Goal: Task Accomplishment & Management: Use online tool/utility

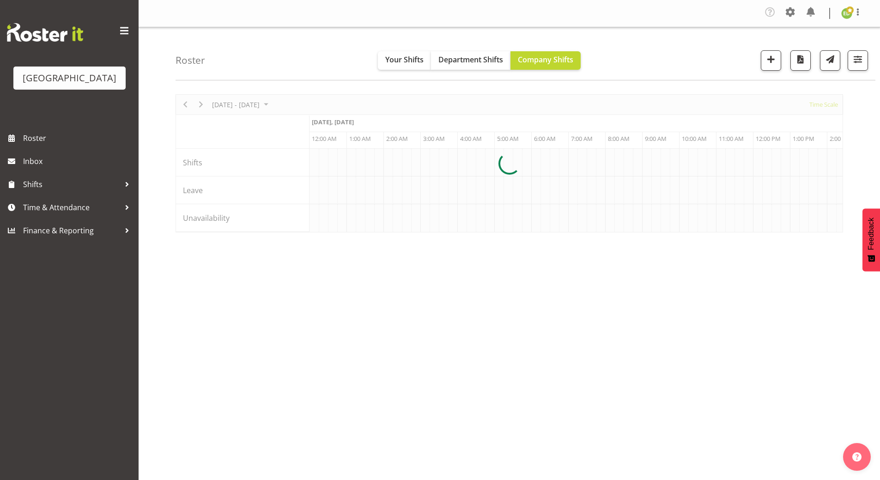
scroll to position [0, 887]
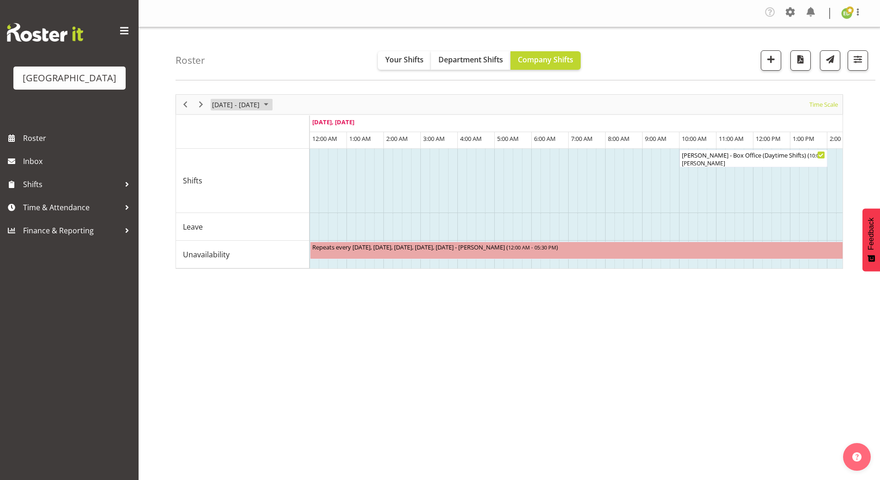
click at [272, 104] on span "September 01 - 07, 2025" at bounding box center [265, 105] width 11 height 12
click at [408, 313] on div "[DATE] - [DATE] [DATE] Timeline Day Timeline Week Timeline Fortnight Timeline M…" at bounding box center [527, 271] width 704 height 369
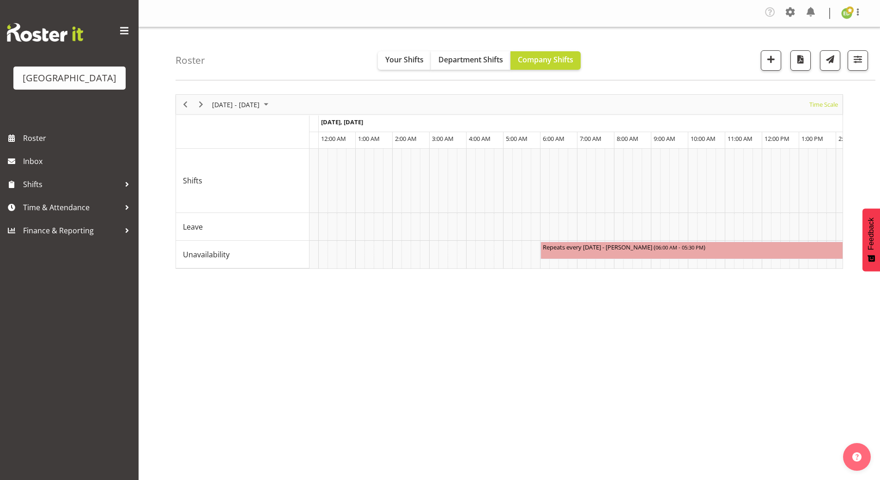
scroll to position [0, 0]
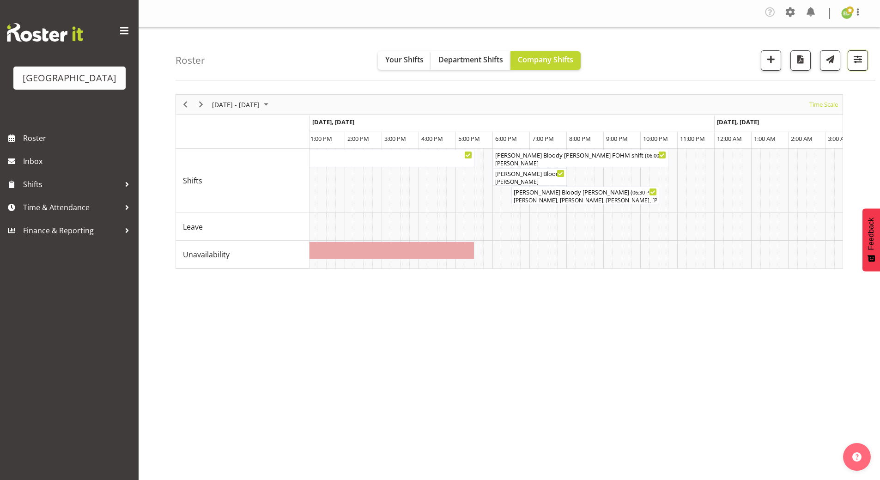
click at [852, 60] on span "button" at bounding box center [857, 59] width 12 height 12
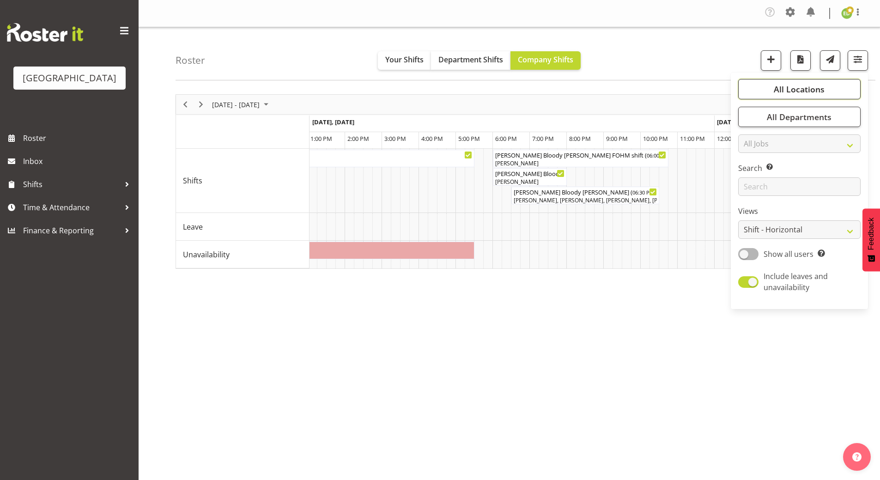
click at [816, 86] on span "All Locations" at bounding box center [798, 89] width 51 height 11
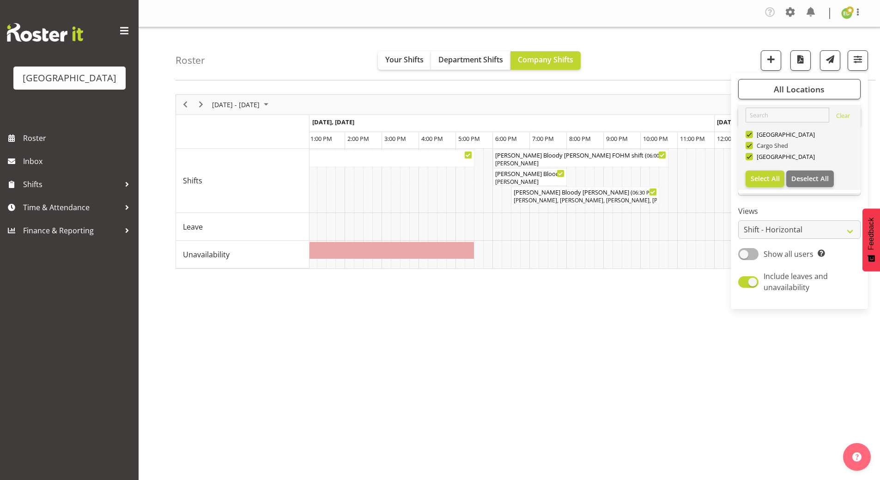
click at [749, 146] on span at bounding box center [748, 145] width 7 height 7
click at [749, 146] on input "Cargo Shed" at bounding box center [748, 146] width 6 height 6
checkbox input "false"
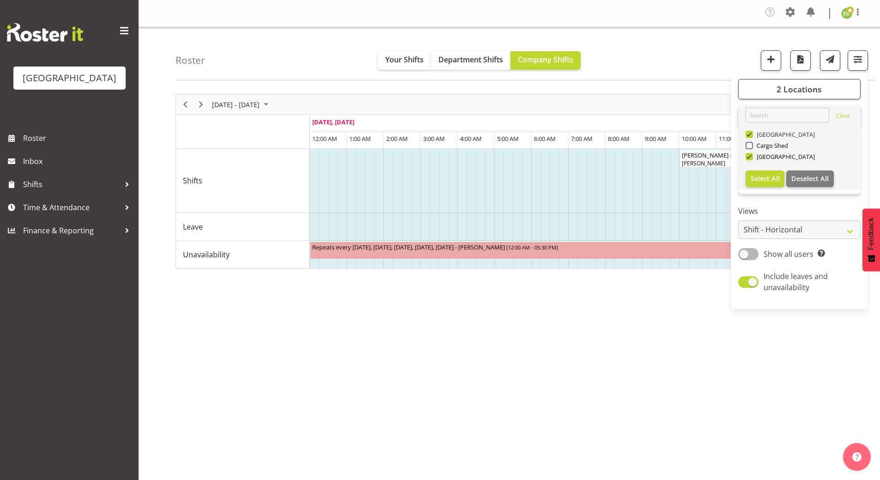
click at [747, 134] on span at bounding box center [748, 134] width 7 height 7
click at [747, 134] on input "[GEOGRAPHIC_DATA]" at bounding box center [748, 135] width 6 height 6
checkbox input "false"
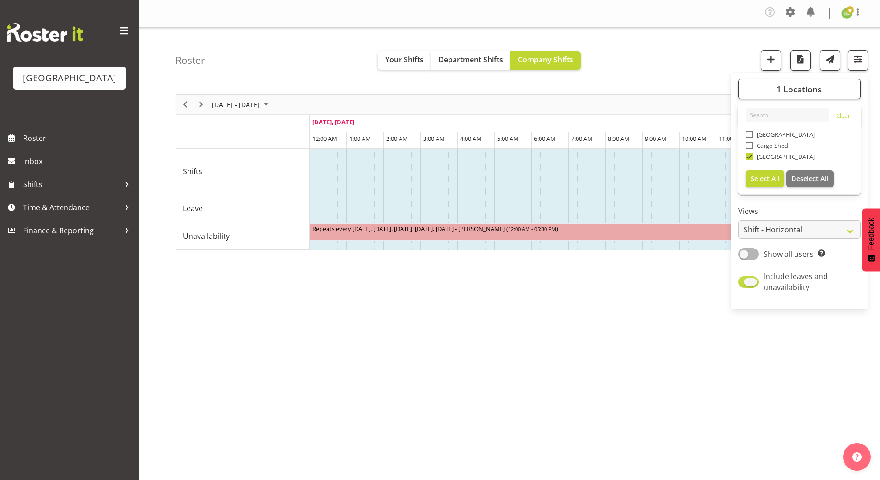
click at [744, 286] on span at bounding box center [748, 282] width 20 height 12
click at [744, 285] on input "Include leaves and unavailability" at bounding box center [741, 282] width 6 height 6
checkbox input "false"
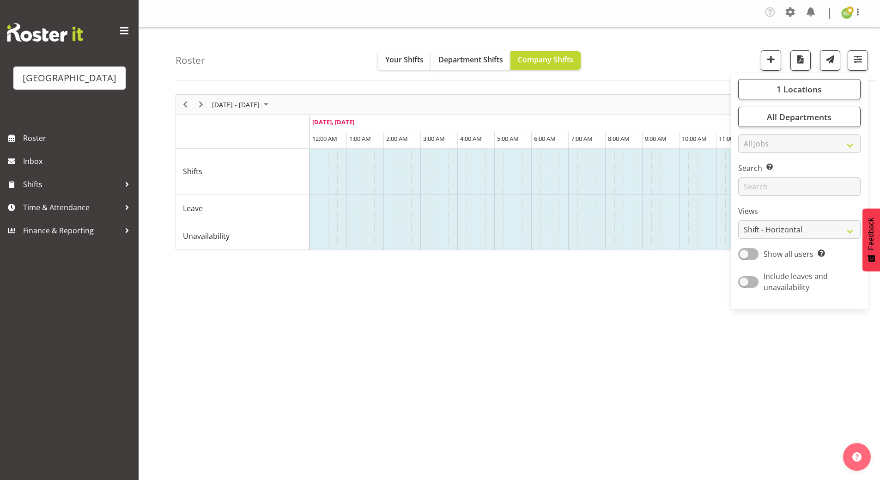
click at [498, 344] on div "[DATE] - [DATE] [DATE] Timeline Day Timeline Week Timeline Fortnight Timeline M…" at bounding box center [527, 271] width 704 height 369
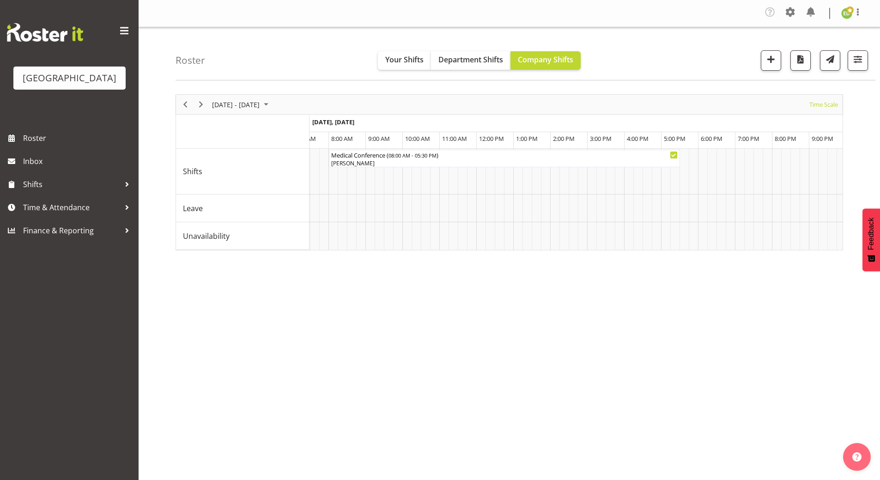
drag, startPoint x: 562, startPoint y: 331, endPoint x: 550, endPoint y: 322, distance: 14.2
click at [563, 331] on div "[DATE] - [DATE] [DATE] Timeline Day Timeline Week Timeline Fortnight Timeline M…" at bounding box center [527, 271] width 704 height 369
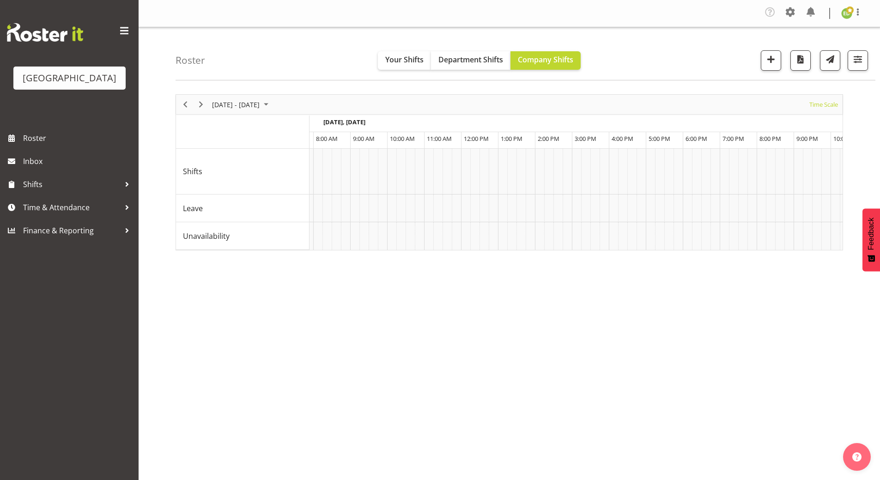
scroll to position [0, 2929]
click at [272, 103] on span "September 01 - 07, 2025" at bounding box center [265, 105] width 11 height 12
click at [237, 188] on span "16" at bounding box center [236, 191] width 14 height 14
drag, startPoint x: 470, startPoint y: 376, endPoint x: 490, endPoint y: 393, distance: 26.5
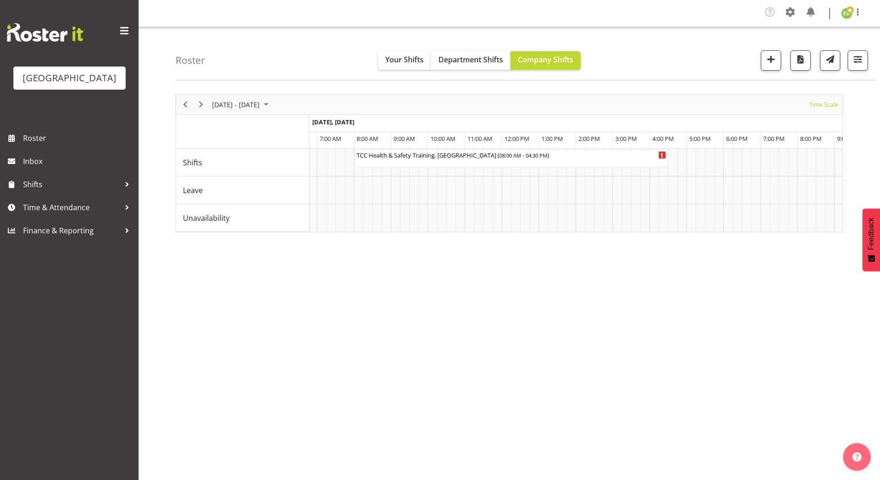
click at [470, 376] on div "[DATE] - [DATE] [DATE] Timeline Day Timeline Week Timeline Fortnight Timeline M…" at bounding box center [527, 271] width 704 height 369
click at [290, 432] on div "[DATE] - [DATE] [DATE] Timeline Day Timeline Week Timeline Fortnight Timeline M…" at bounding box center [527, 271] width 704 height 369
click at [272, 104] on span "September 15 - 21, 2025" at bounding box center [265, 105] width 11 height 12
click at [270, 158] on span "4" at bounding box center [266, 159] width 14 height 14
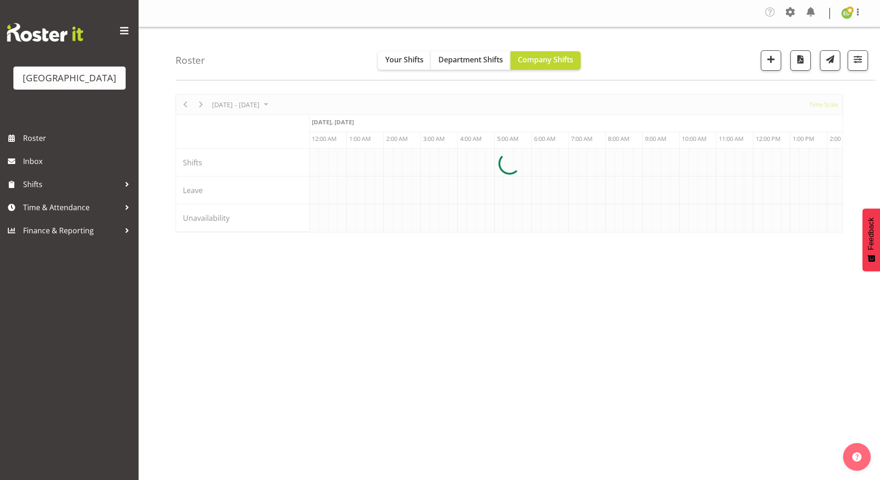
scroll to position [0, 887]
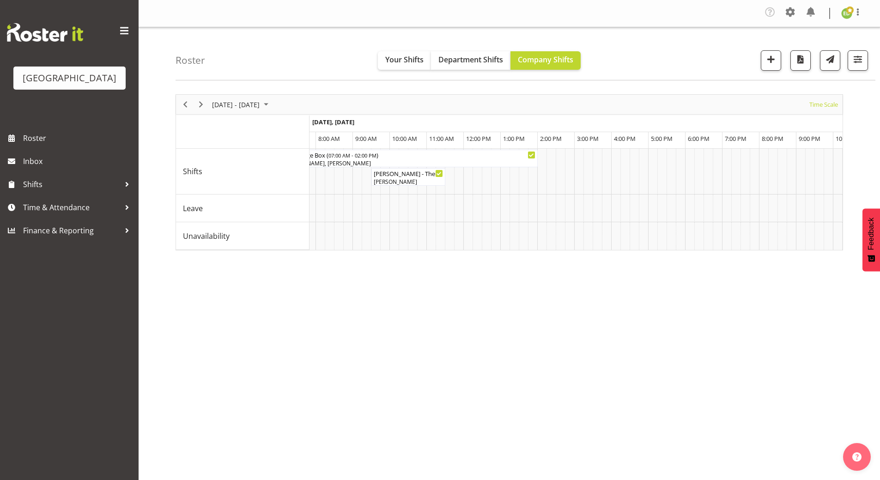
scroll to position [0, 4434]
click at [672, 395] on div "[DATE] - [DATE] [DATE] Timeline Day Timeline Week Timeline Fortnight Timeline M…" at bounding box center [527, 271] width 704 height 369
click at [564, 370] on div "[DATE] - [DATE] [DATE] Timeline Day Timeline Week Timeline Fortnight Timeline M…" at bounding box center [527, 271] width 704 height 369
